Goal: Task Accomplishment & Management: Manage account settings

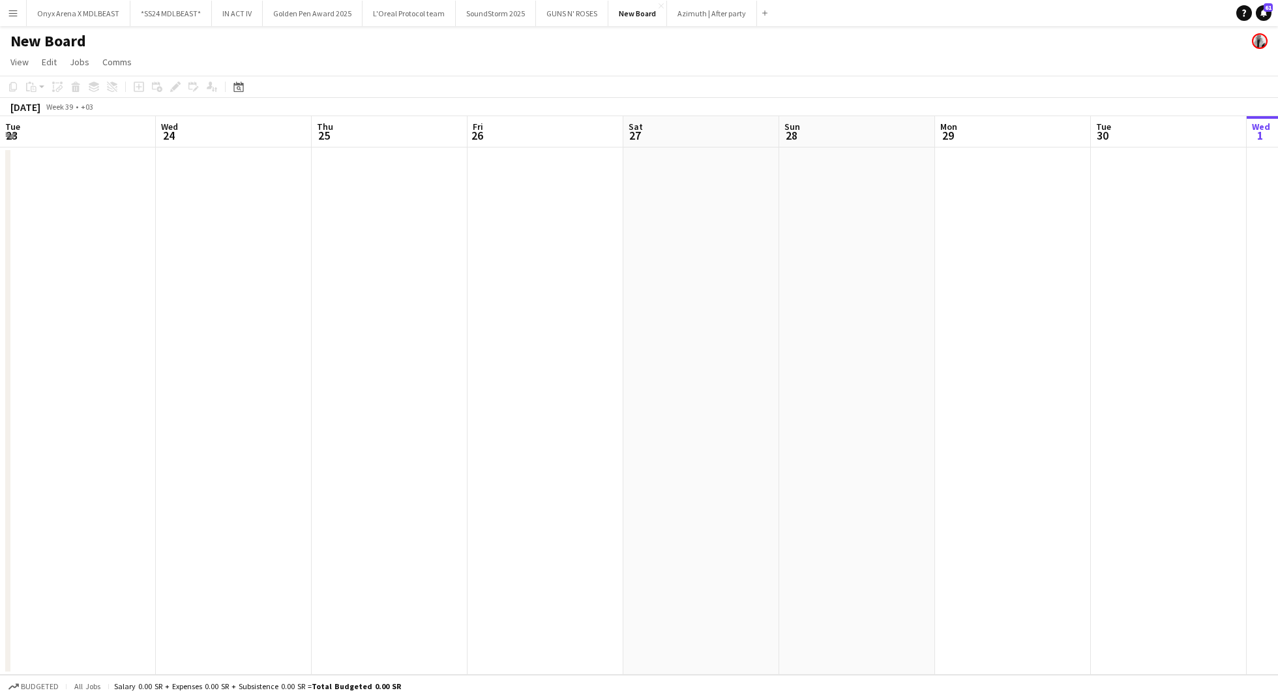
click at [14, 18] on app-icon "Menu" at bounding box center [13, 13] width 10 height 10
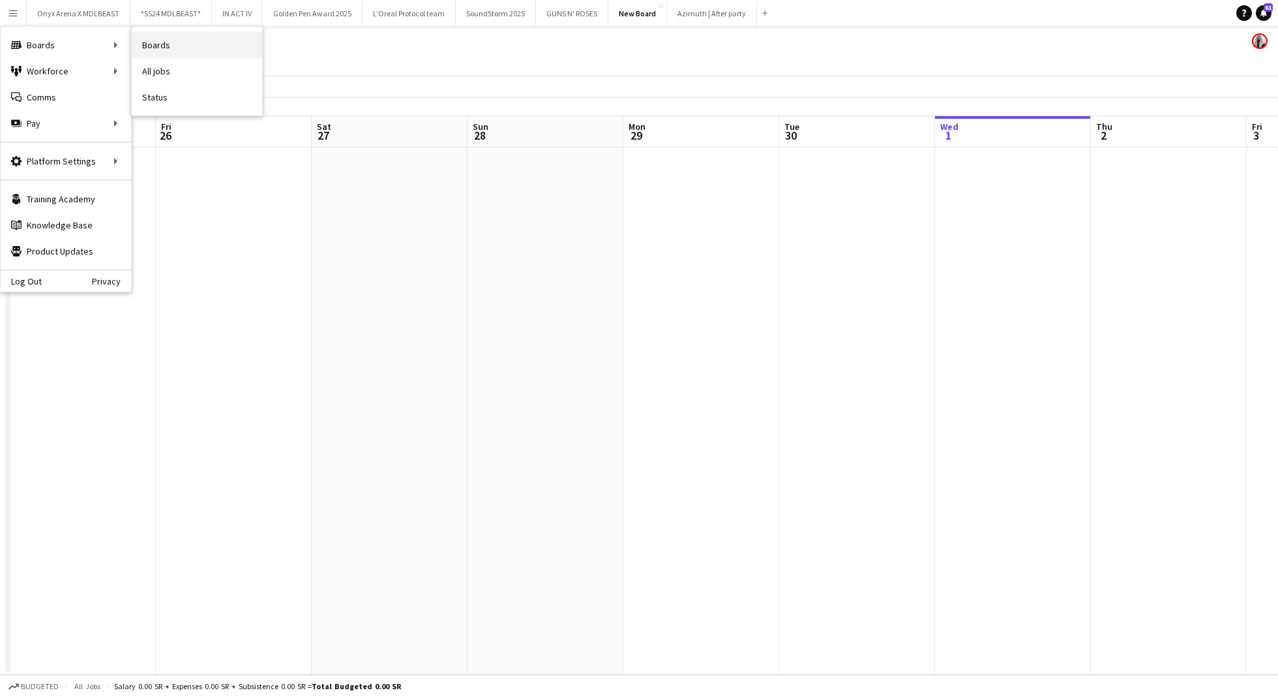
click at [173, 38] on link "Boards" at bounding box center [197, 45] width 130 height 26
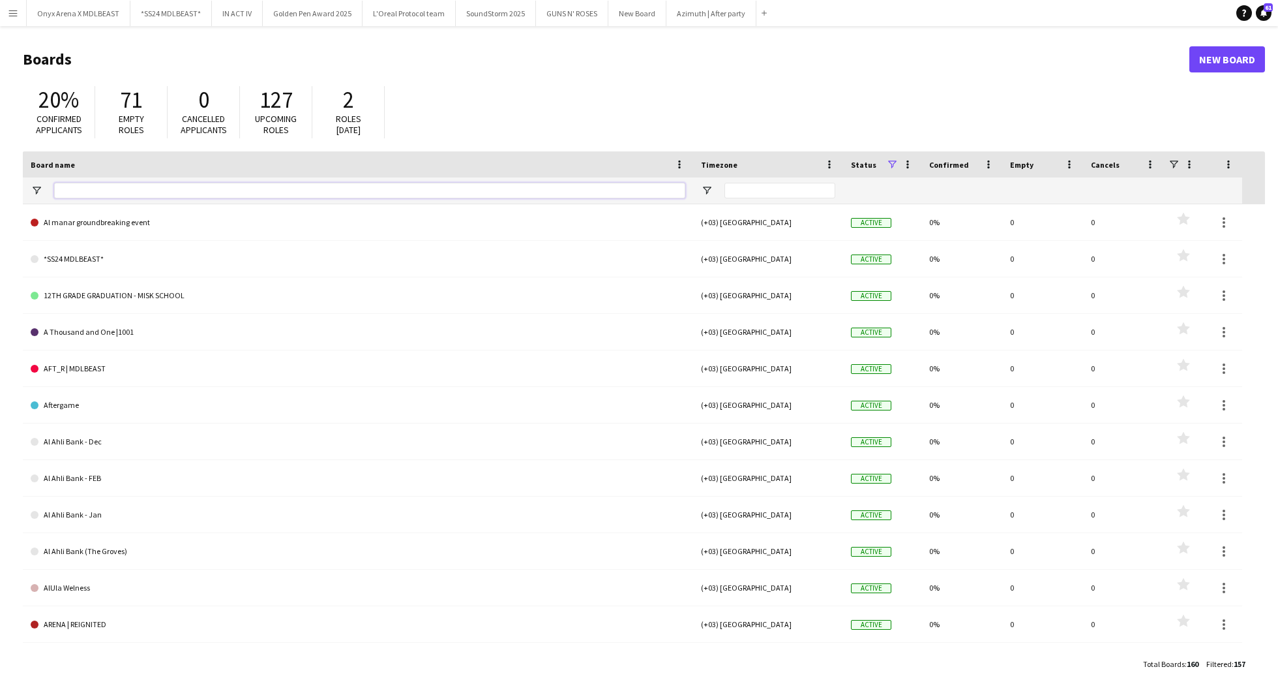
click at [161, 185] on input "Board name Filter Input" at bounding box center [369, 191] width 631 height 16
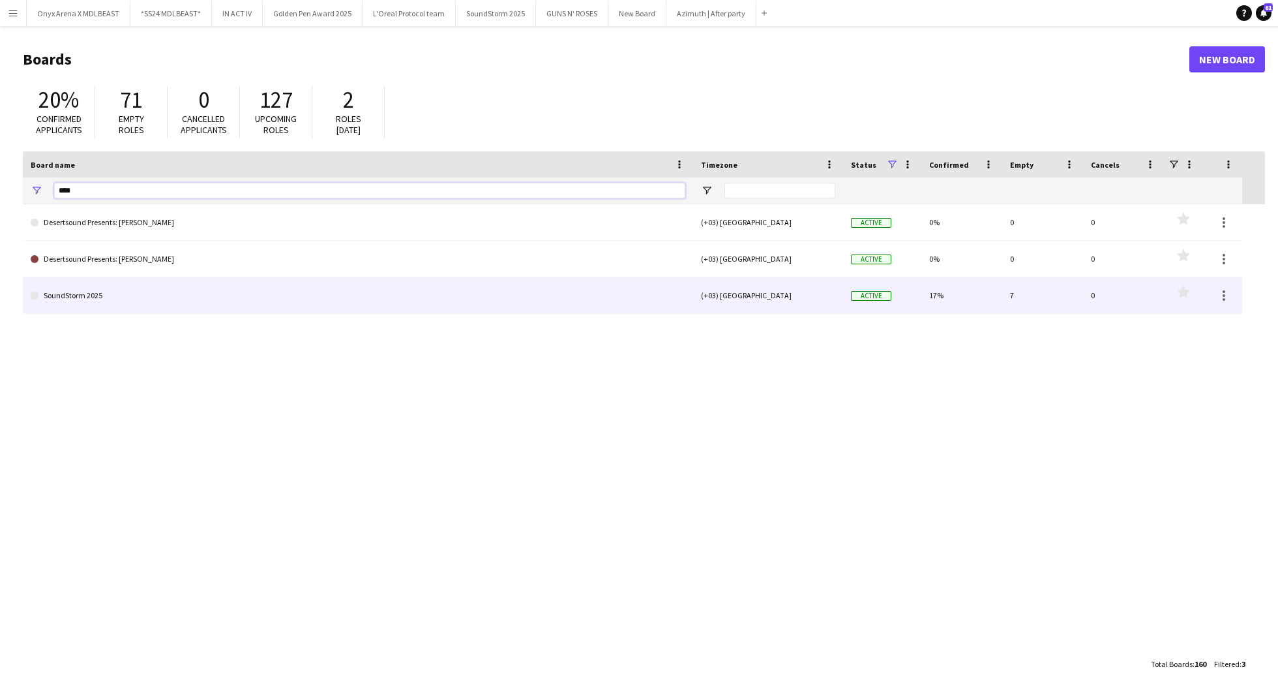
type input "****"
click at [123, 285] on link "SoundStorm 2025" at bounding box center [358, 295] width 655 height 37
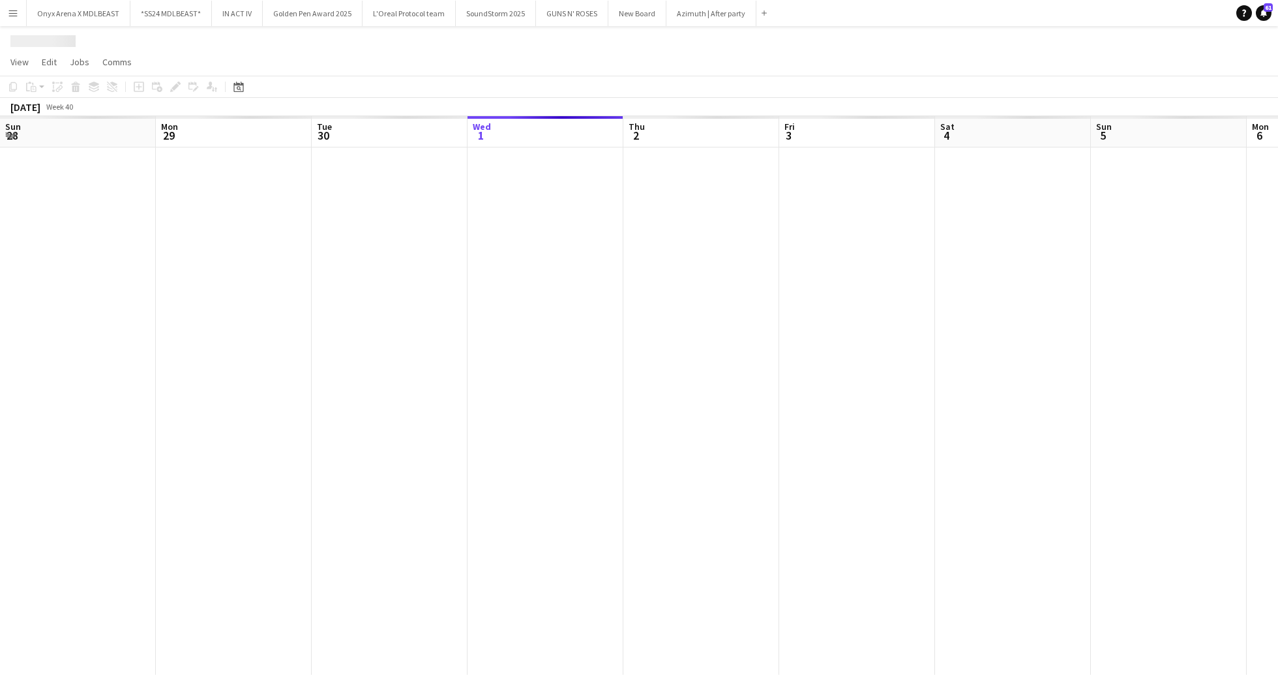
scroll to position [0, 312]
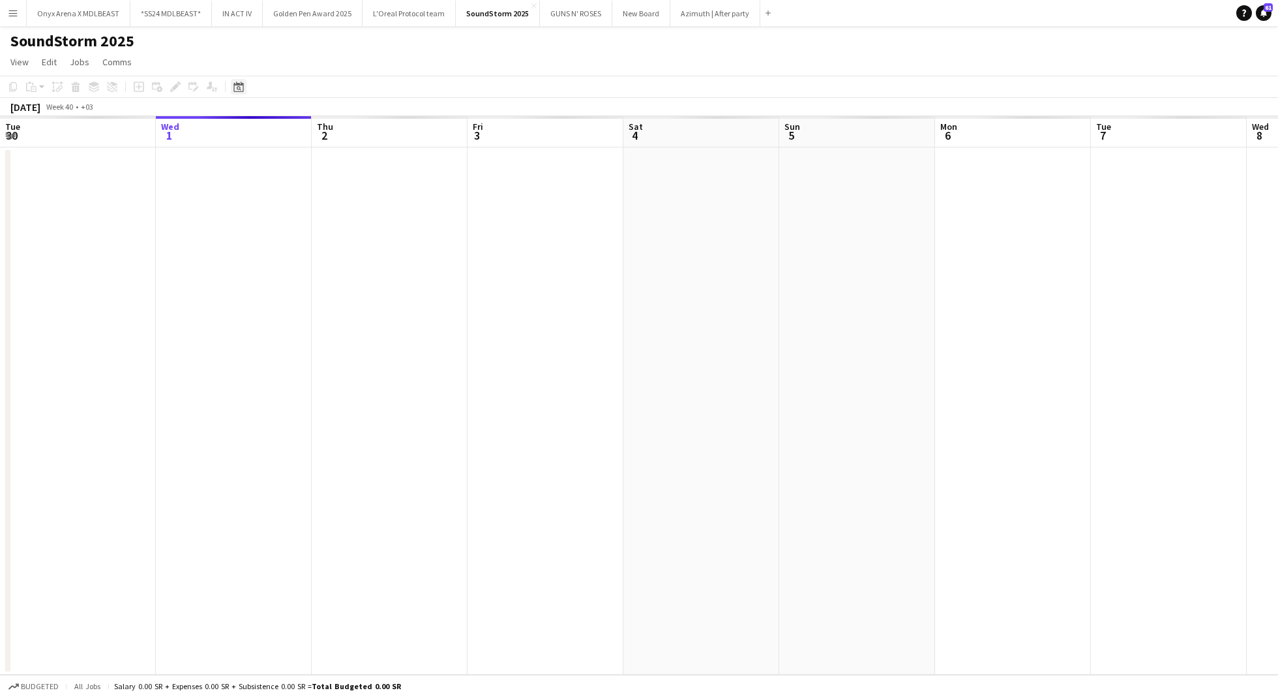
click at [234, 86] on icon at bounding box center [239, 87] width 10 height 10
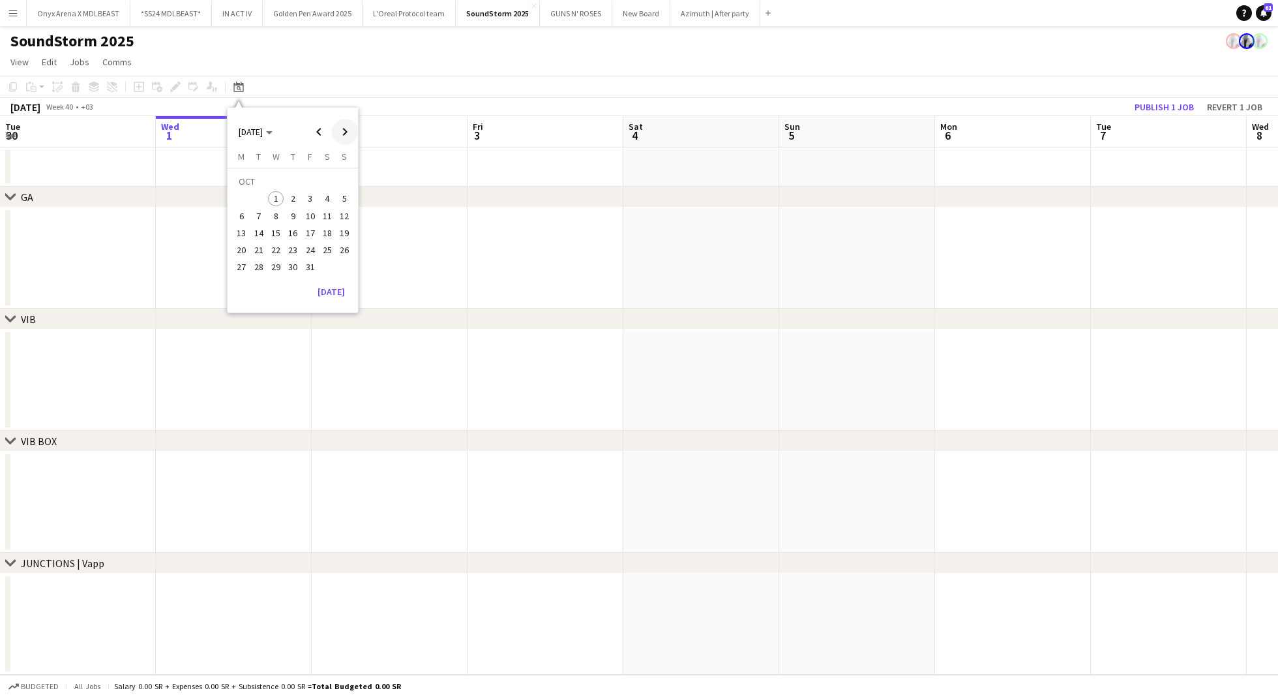
click at [342, 132] on span "Next month" at bounding box center [345, 132] width 26 height 26
click at [318, 132] on span "Previous month" at bounding box center [319, 132] width 26 height 26
click at [309, 217] on span "12" at bounding box center [311, 216] width 16 height 16
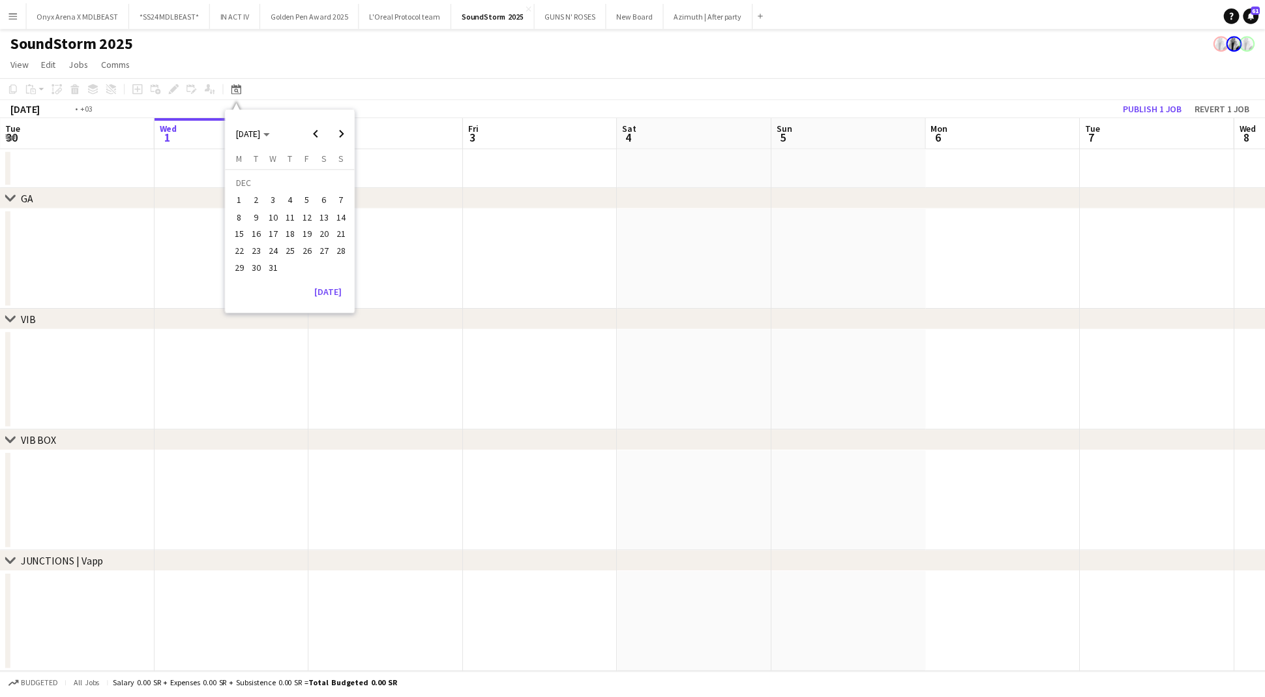
scroll to position [0, 449]
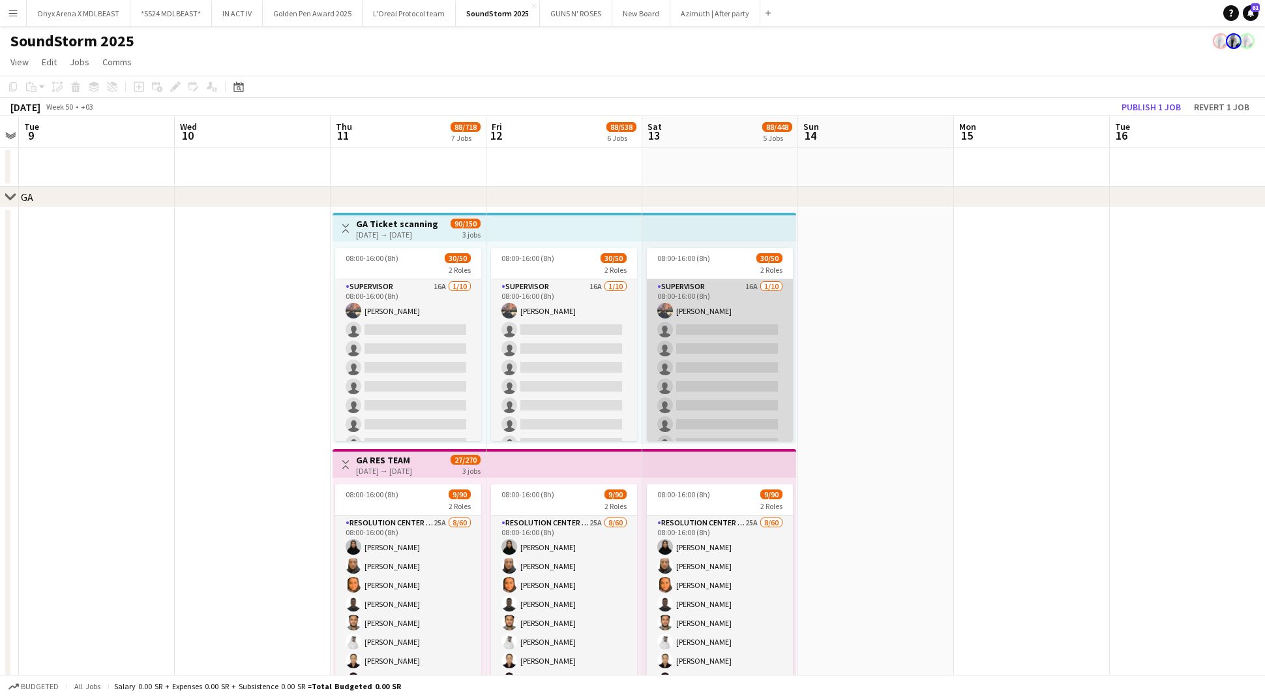
click at [713, 327] on app-card-role "Supervisor 16A [DATE] 08:00-16:00 (8h) [PERSON_NAME] single-neutral-actions sin…" at bounding box center [720, 386] width 146 height 215
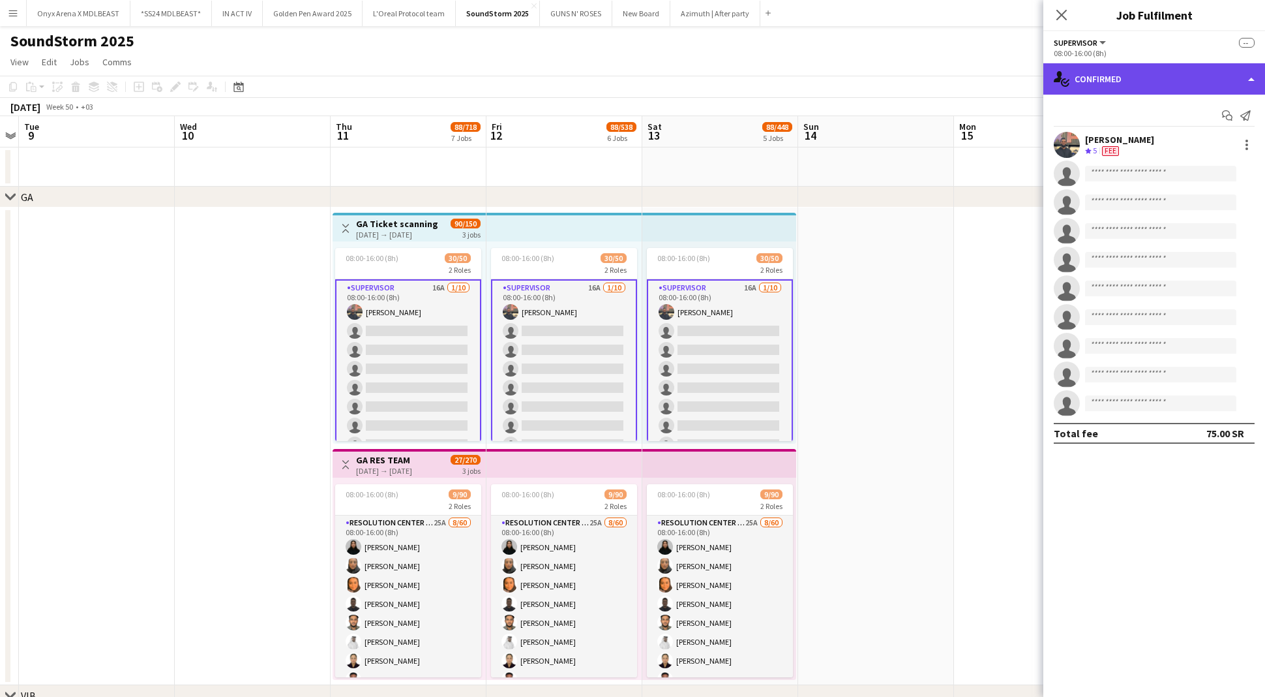
click at [1159, 81] on div "single-neutral-actions-check-2 Confirmed" at bounding box center [1155, 78] width 222 height 31
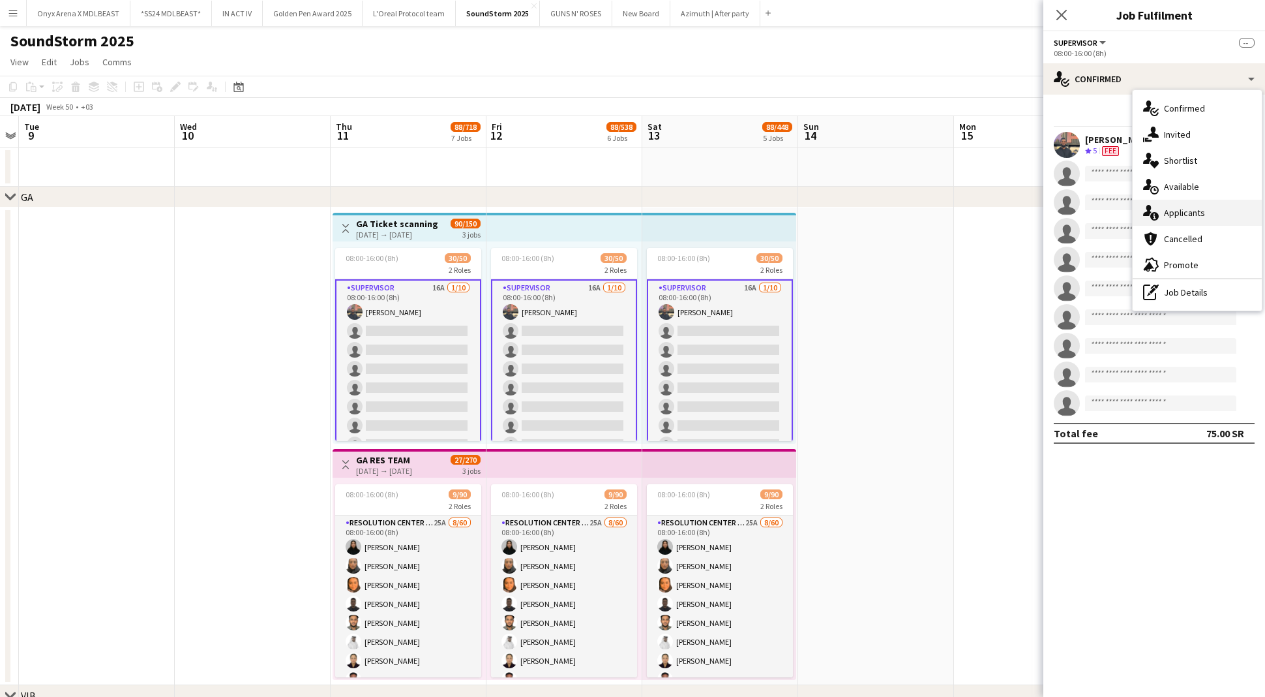
click at [1179, 214] on span "Applicants" at bounding box center [1184, 213] width 41 height 12
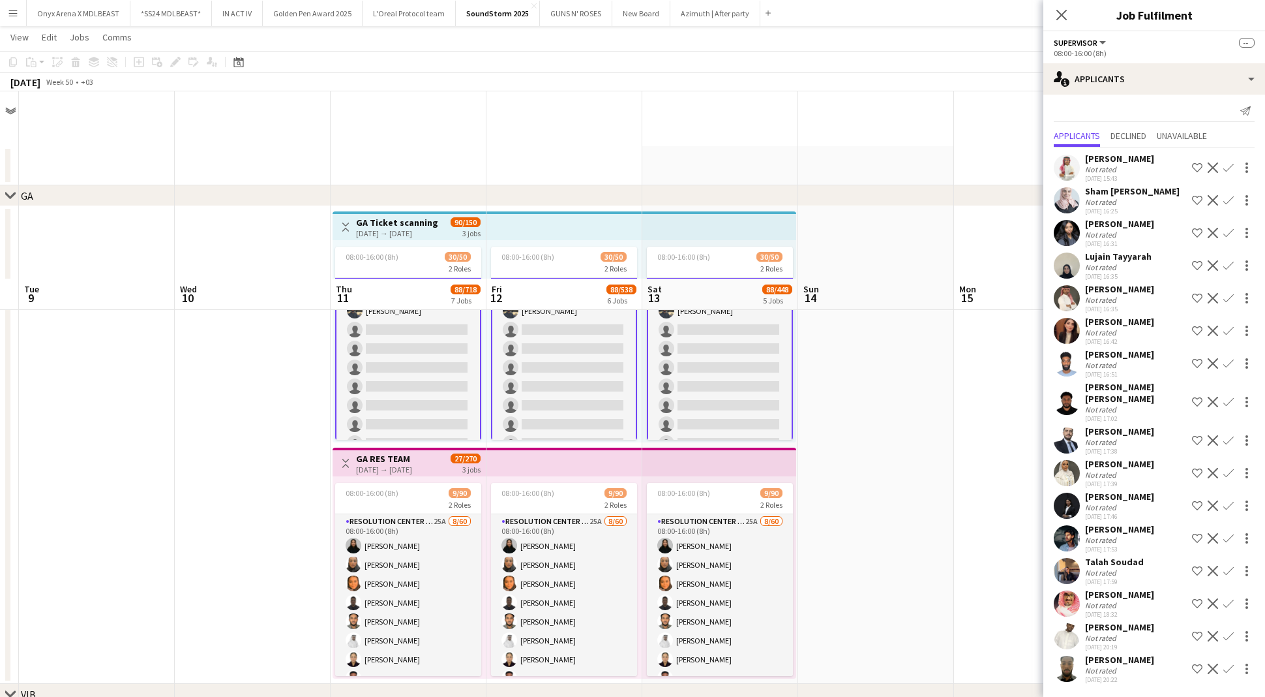
scroll to position [192, 0]
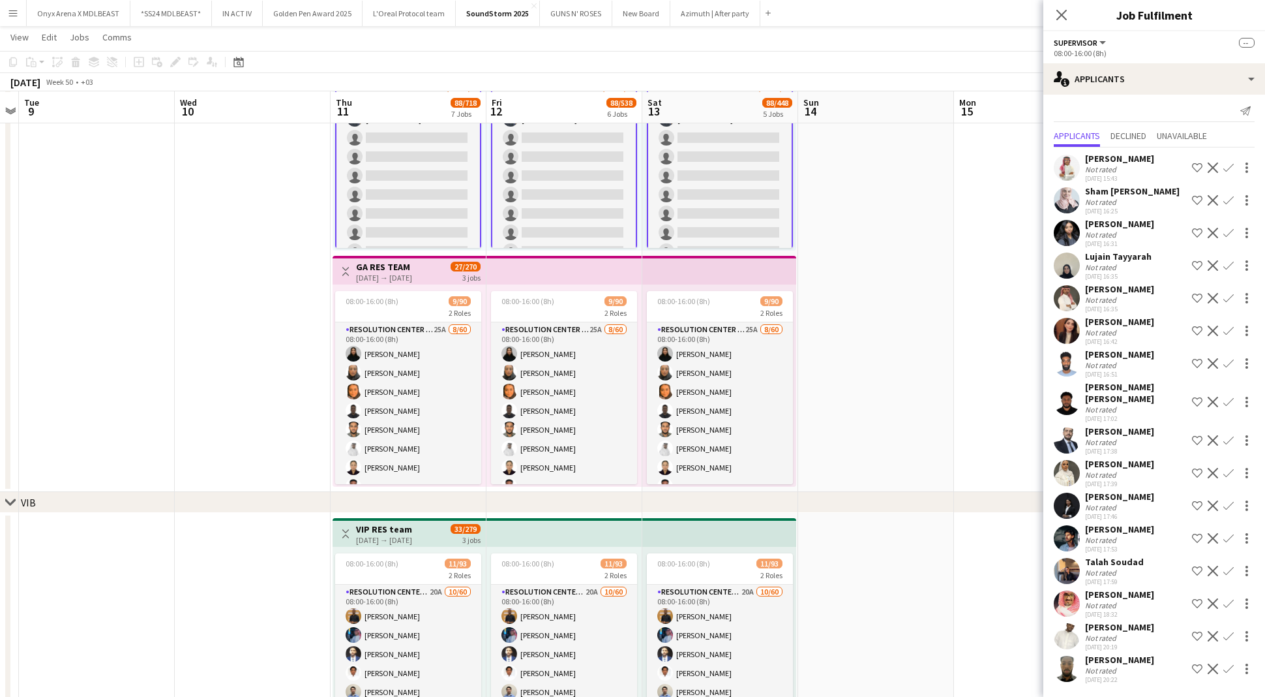
click at [920, 353] on app-date-cell at bounding box center [876, 252] width 156 height 477
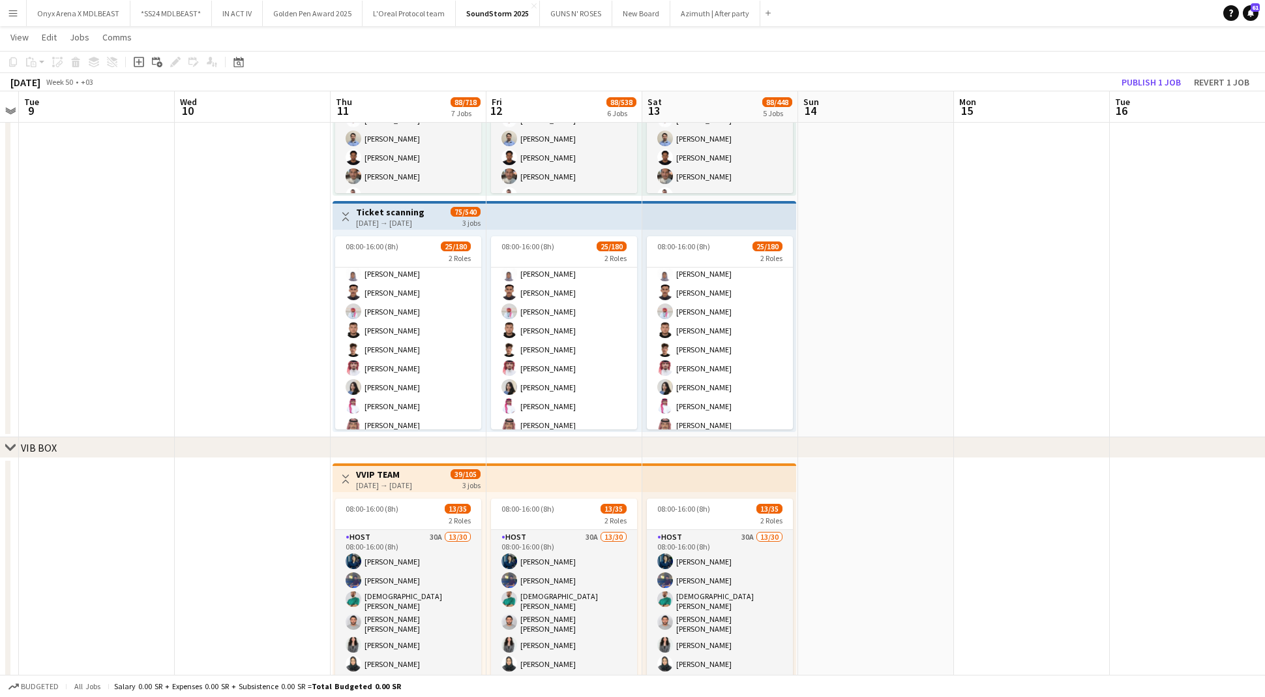
scroll to position [10, 0]
